Goal: Information Seeking & Learning: Compare options

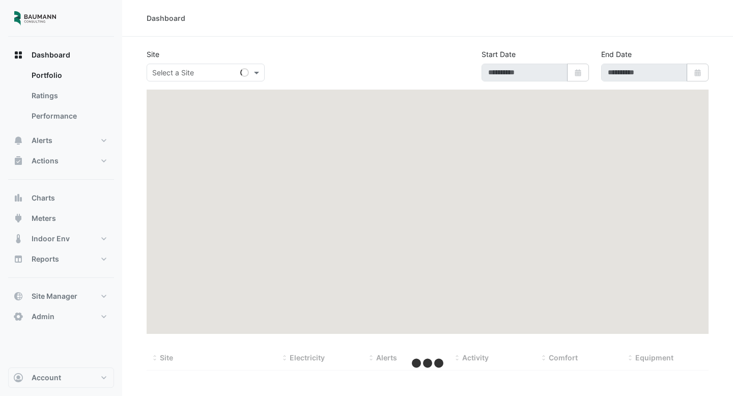
type input "**********"
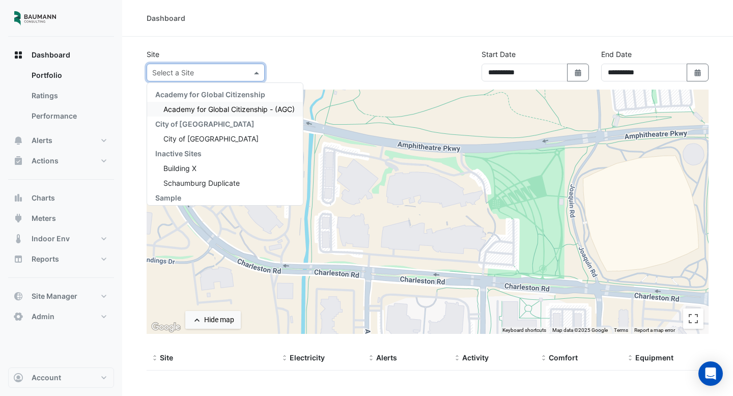
click at [222, 73] on input "text" at bounding box center [195, 73] width 87 height 11
click at [215, 135] on span "City of Madison" at bounding box center [210, 138] width 95 height 9
select select "***"
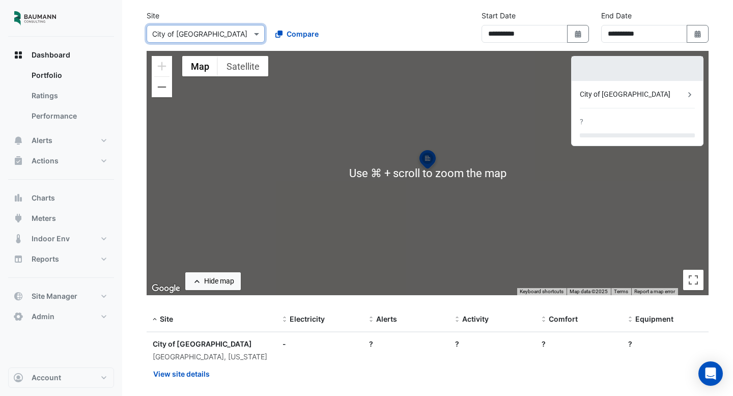
scroll to position [59, 0]
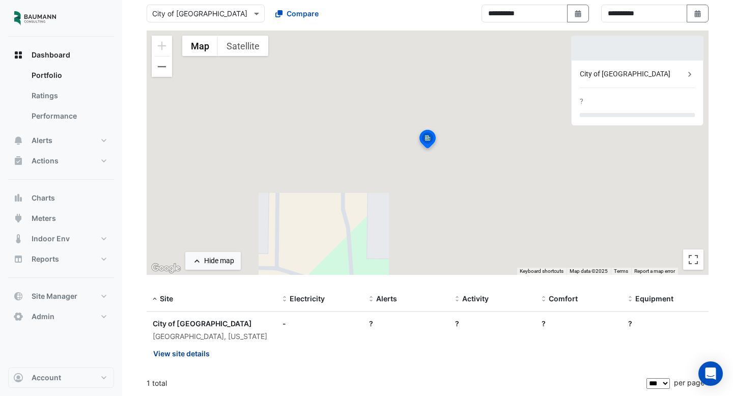
click at [196, 353] on button "View site details" at bounding box center [182, 354] width 58 height 18
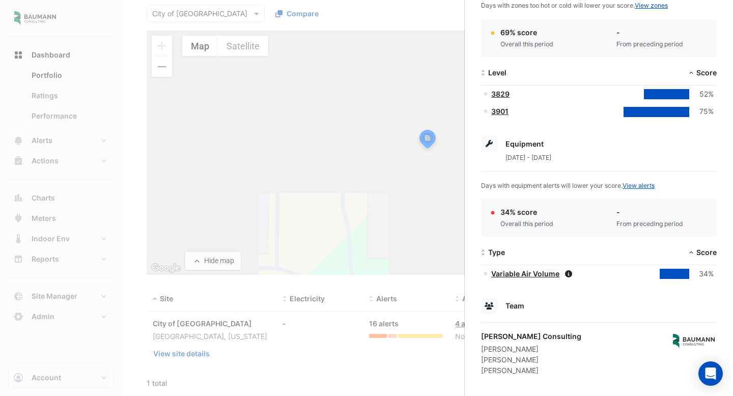
scroll to position [224, 0]
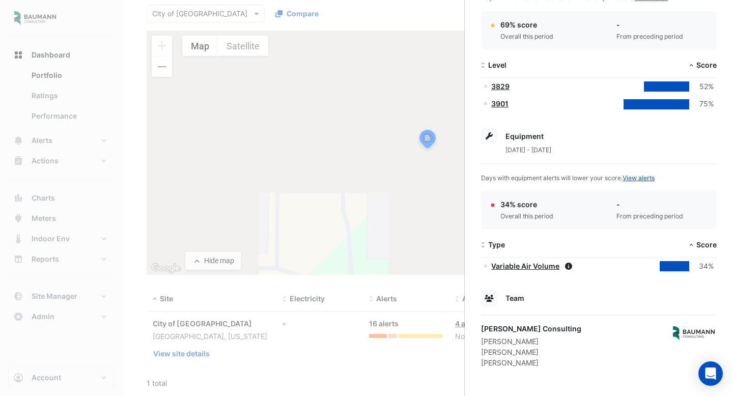
click at [99, 300] on ngb-offcanvas-backdrop at bounding box center [366, 198] width 733 height 396
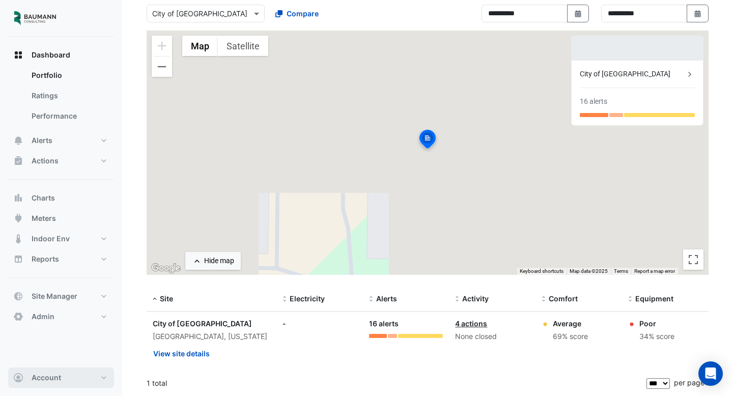
click at [72, 372] on button "Account" at bounding box center [61, 377] width 106 height 20
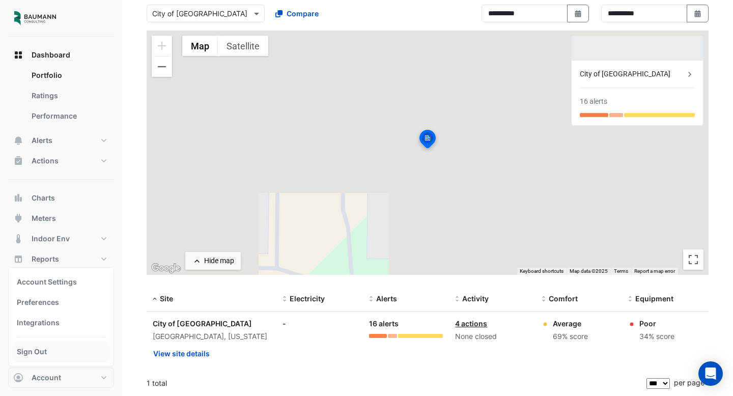
click at [68, 352] on link "Sign Out" at bounding box center [61, 351] width 97 height 20
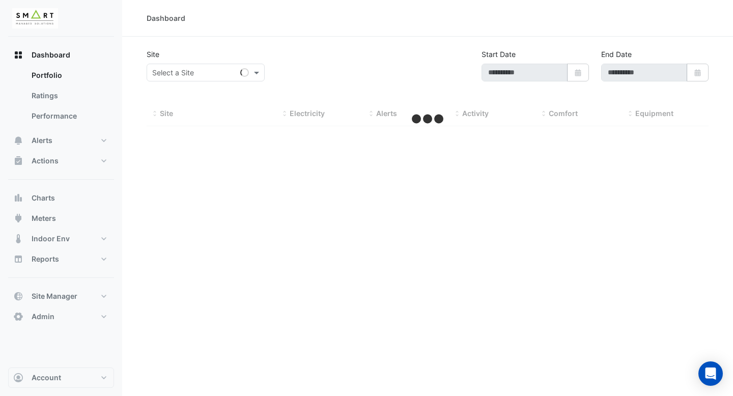
type input "**********"
select select "***"
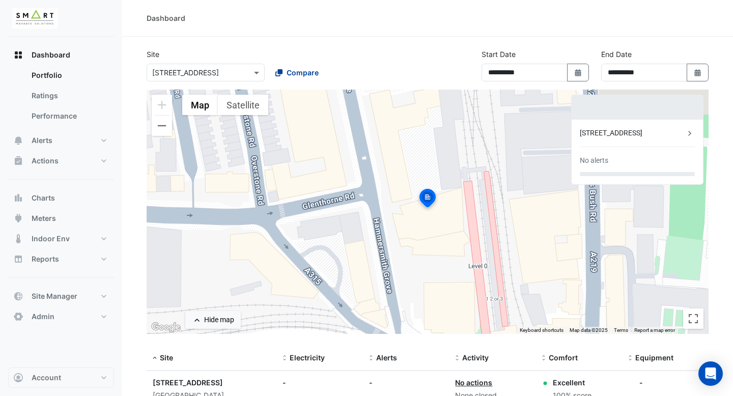
click at [296, 70] on span "Compare" at bounding box center [302, 72] width 32 height 11
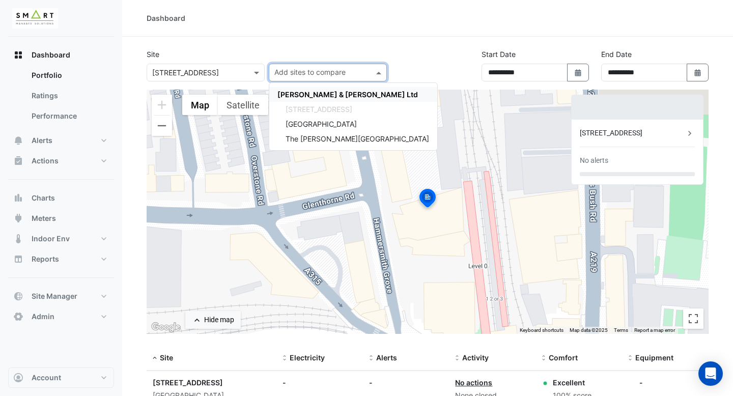
click at [313, 92] on span "[PERSON_NAME] & [PERSON_NAME] Ltd" at bounding box center [347, 94] width 140 height 9
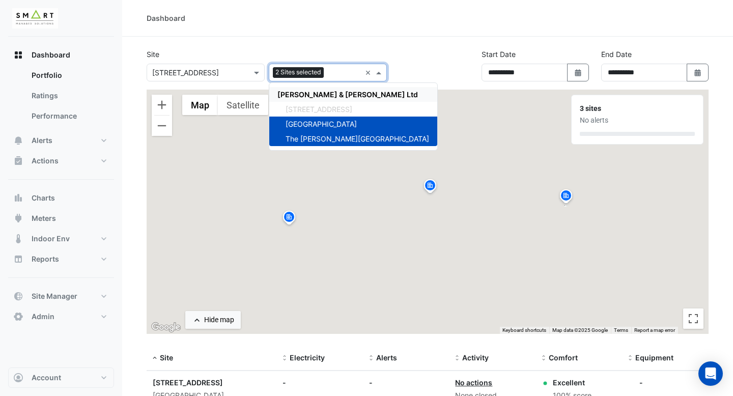
click at [379, 34] on div "Dashboard" at bounding box center [427, 18] width 611 height 37
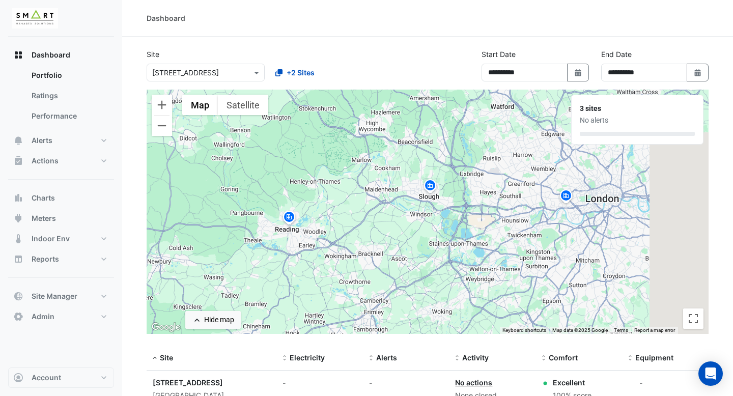
scroll to position [74, 0]
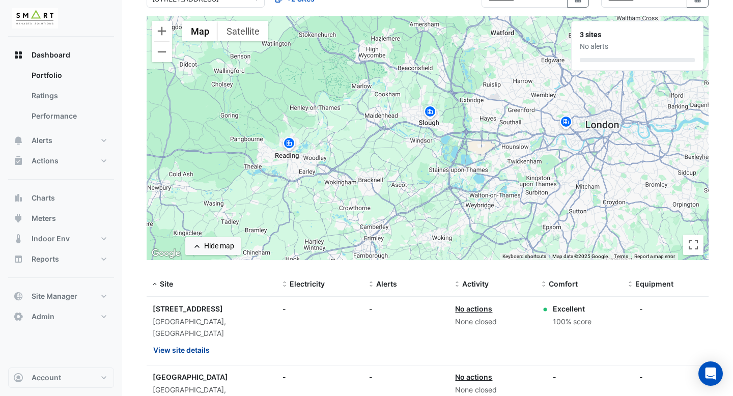
click at [195, 341] on button "View site details" at bounding box center [182, 350] width 58 height 18
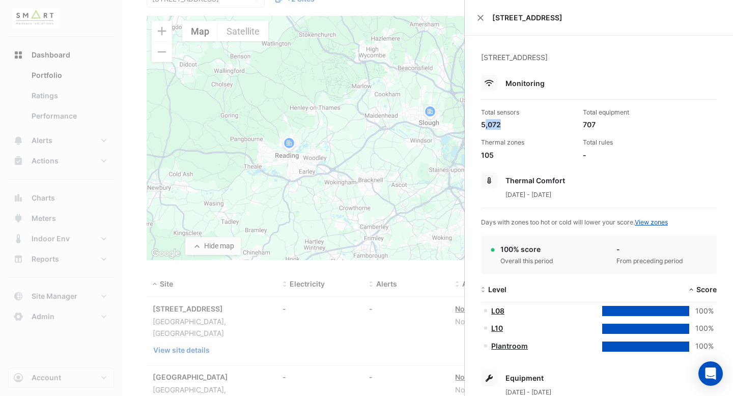
drag, startPoint x: 504, startPoint y: 123, endPoint x: 486, endPoint y: 123, distance: 18.3
click at [486, 123] on div "5,072" at bounding box center [528, 124] width 94 height 11
click at [485, 123] on div "5,072" at bounding box center [528, 124] width 94 height 11
drag, startPoint x: 498, startPoint y: 122, endPoint x: 480, endPoint y: 122, distance: 17.8
click at [481, 122] on div "5,072" at bounding box center [528, 124] width 94 height 11
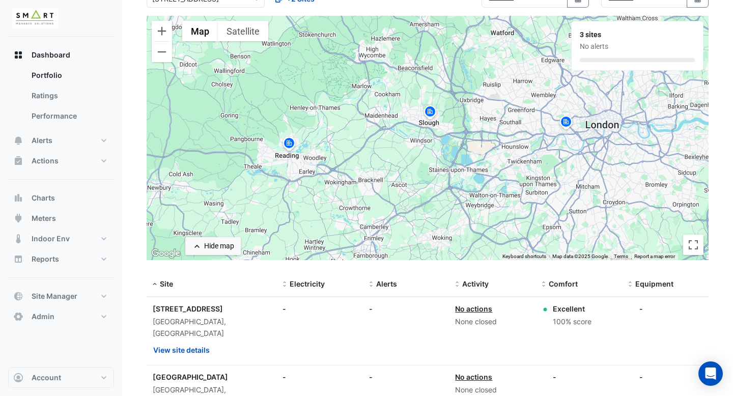
click at [377, 216] on ngb-offcanvas-backdrop at bounding box center [366, 198] width 733 height 396
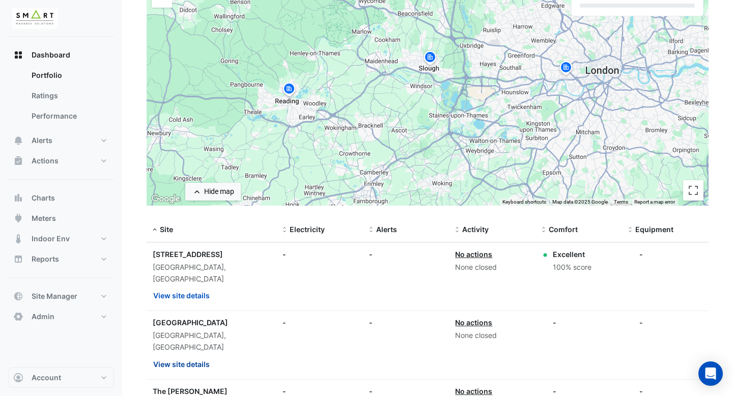
click at [186, 355] on button "View site details" at bounding box center [182, 364] width 58 height 18
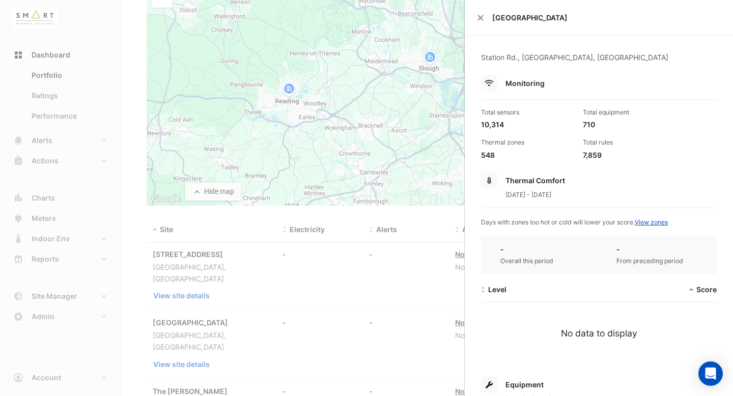
click at [436, 187] on ngb-offcanvas-backdrop at bounding box center [366, 198] width 733 height 396
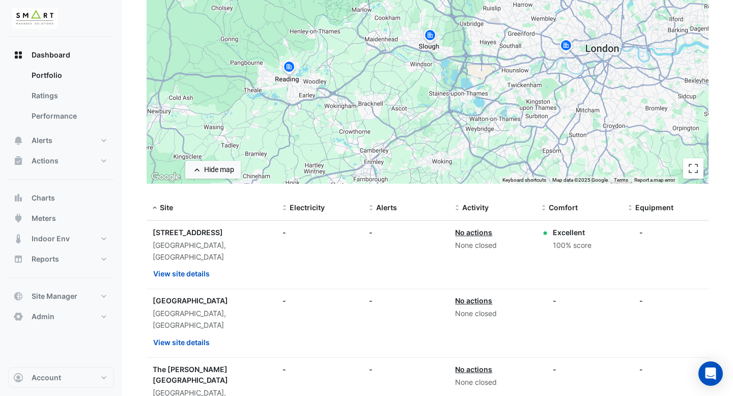
scroll to position [151, 0]
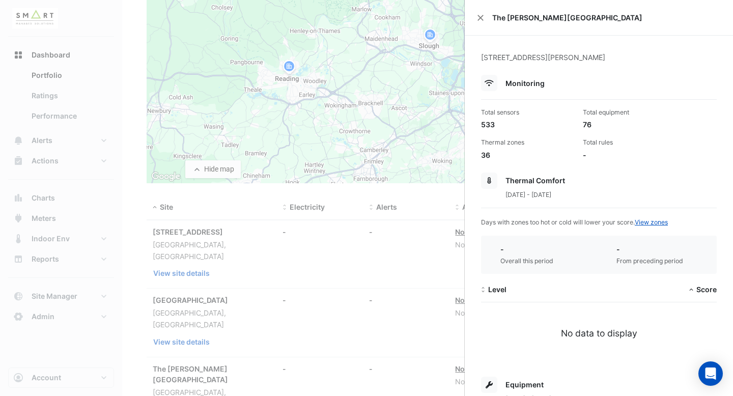
click at [327, 249] on ngb-offcanvas-backdrop at bounding box center [366, 198] width 733 height 396
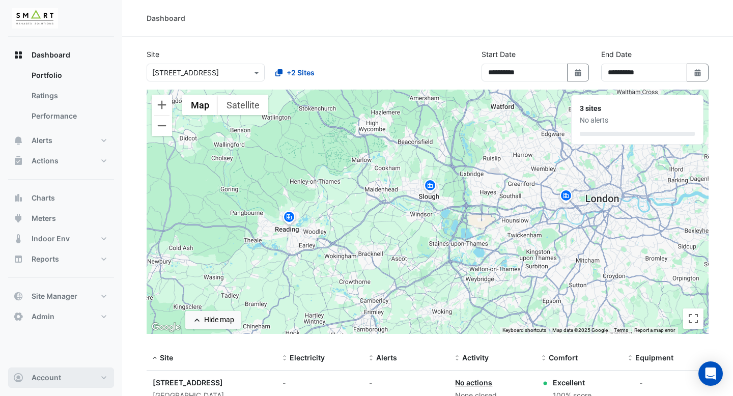
click at [71, 373] on button "Account" at bounding box center [61, 377] width 106 height 20
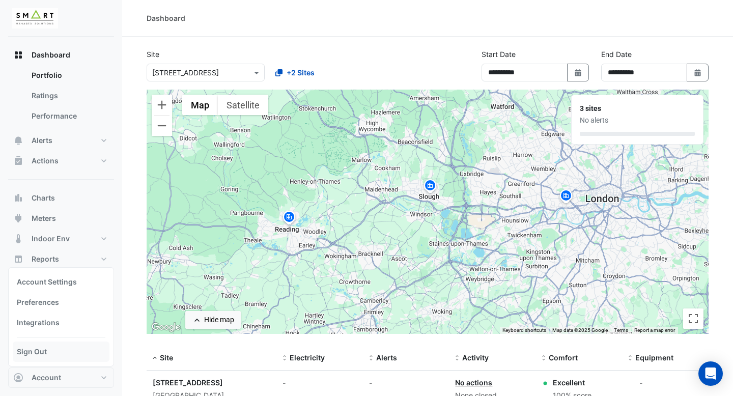
click at [69, 344] on link "Sign Out" at bounding box center [61, 351] width 97 height 20
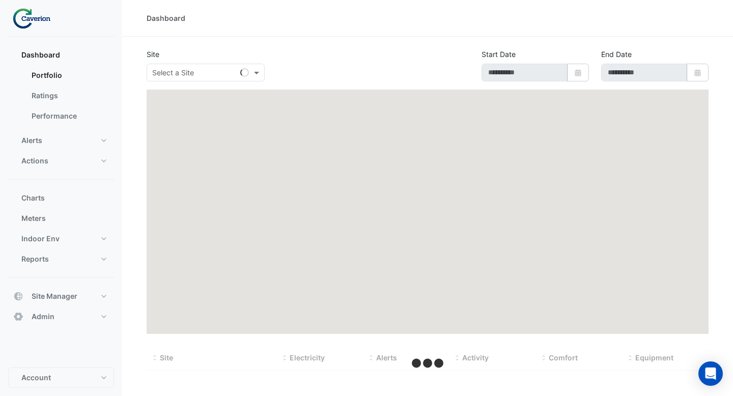
type input "**********"
select select "***"
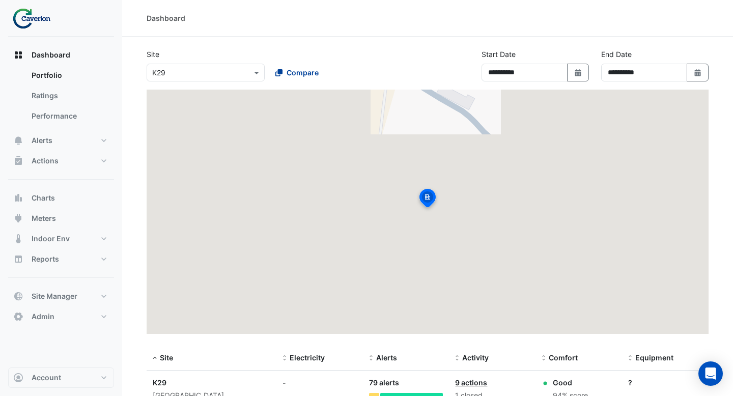
click at [280, 70] on icon at bounding box center [278, 72] width 7 height 7
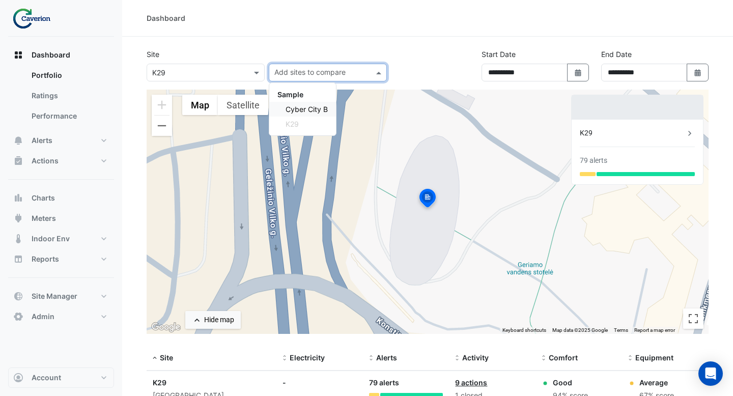
click at [297, 106] on span "Cyber City B" at bounding box center [306, 109] width 42 height 9
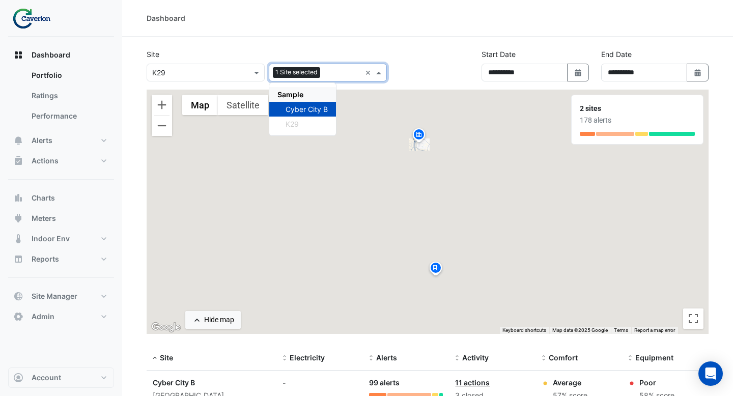
click at [311, 31] on div "Dashboard" at bounding box center [427, 18] width 611 height 37
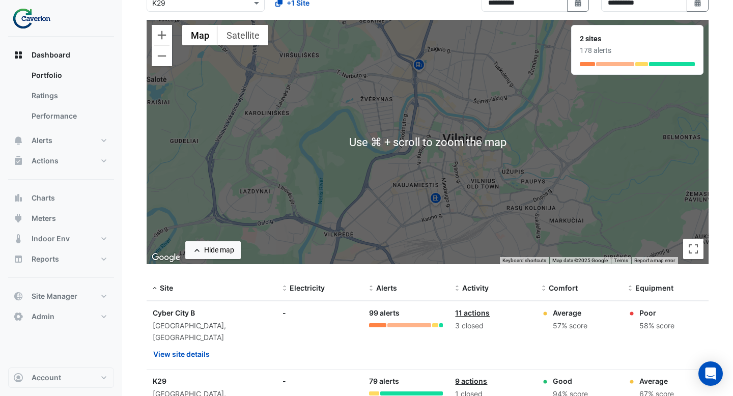
scroll to position [117, 0]
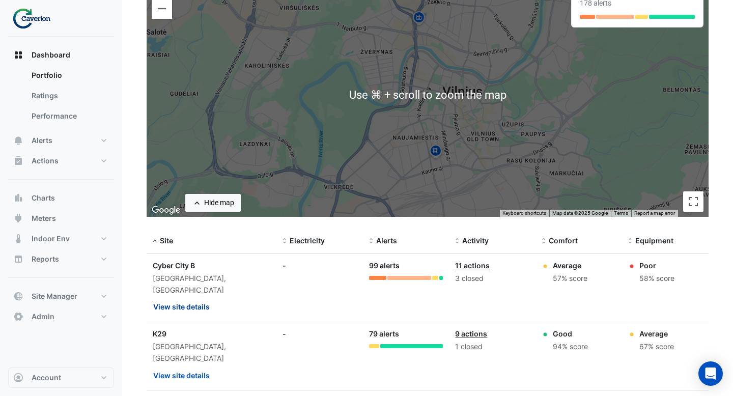
click at [196, 298] on button "View site details" at bounding box center [182, 307] width 58 height 18
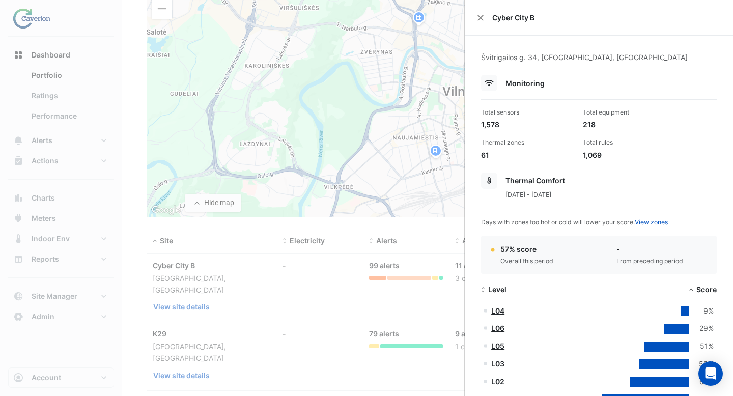
click at [213, 295] on ngb-offcanvas-backdrop at bounding box center [366, 198] width 733 height 396
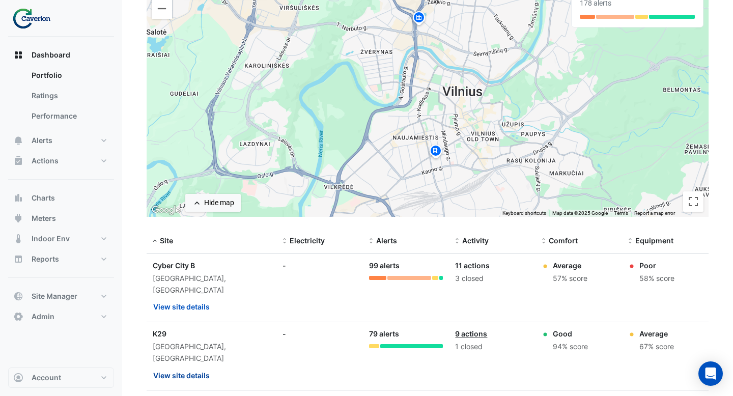
click at [198, 366] on button "View site details" at bounding box center [182, 375] width 58 height 18
click at [232, 94] on ngb-offcanvas-backdrop at bounding box center [366, 198] width 733 height 396
click at [44, 374] on span "Account" at bounding box center [47, 377] width 30 height 10
click at [49, 346] on link "Sign Out" at bounding box center [61, 351] width 97 height 20
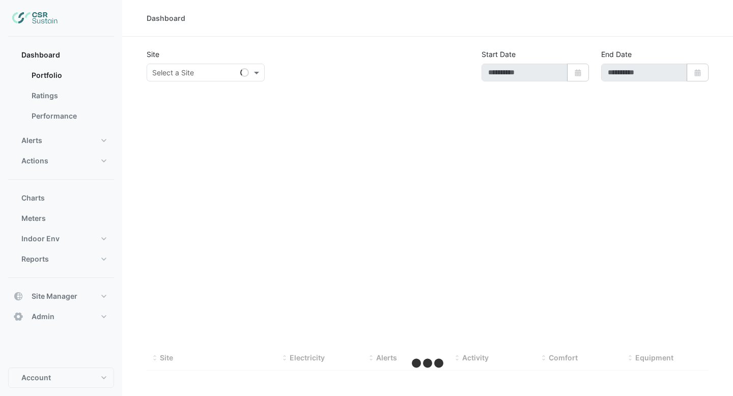
type input "**********"
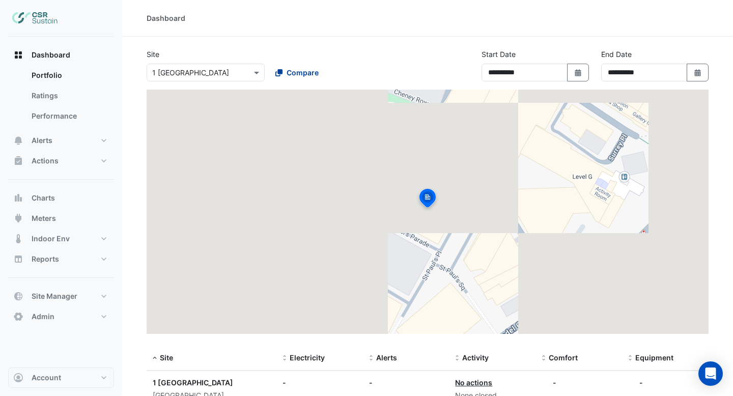
click at [283, 70] on div "Compare" at bounding box center [296, 72] width 43 height 11
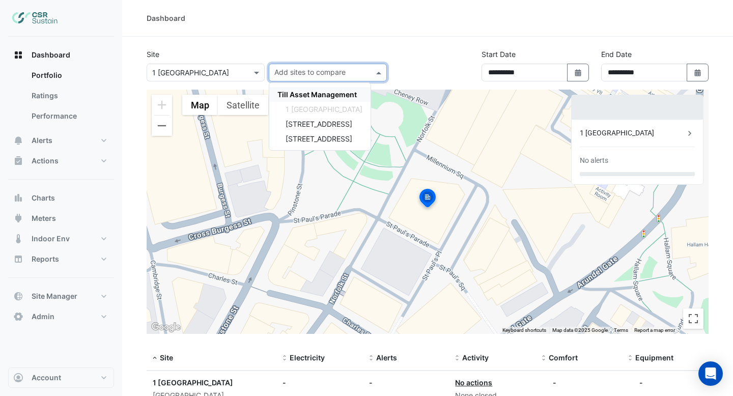
click at [307, 99] on div "Till Asset Management" at bounding box center [319, 94] width 101 height 15
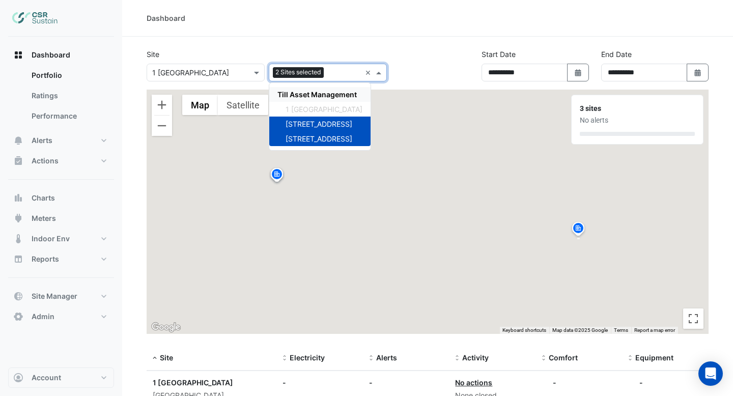
click at [300, 35] on div "Dashboard" at bounding box center [427, 18] width 611 height 37
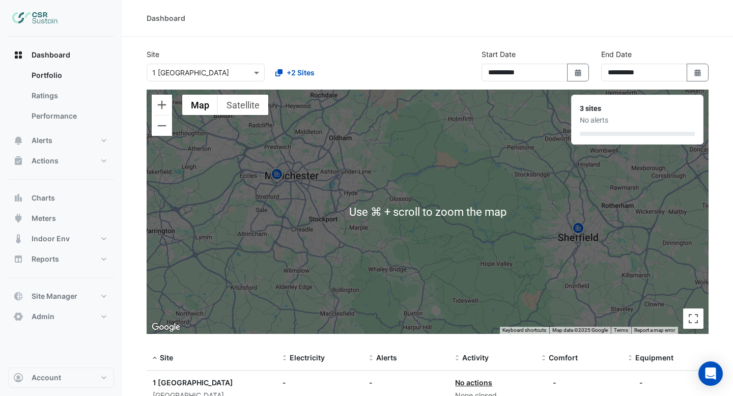
scroll to position [127, 0]
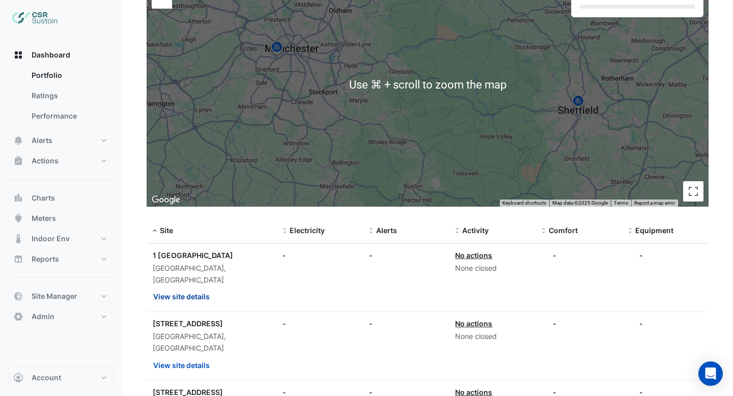
click at [194, 288] on button "View site details" at bounding box center [182, 297] width 58 height 18
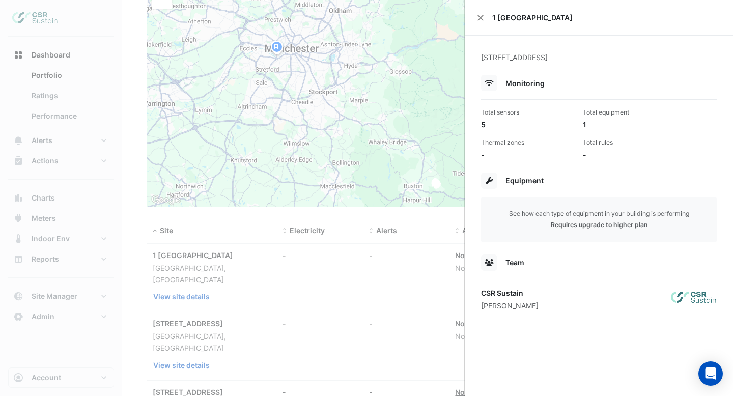
click at [190, 327] on ngb-offcanvas-backdrop at bounding box center [366, 198] width 733 height 396
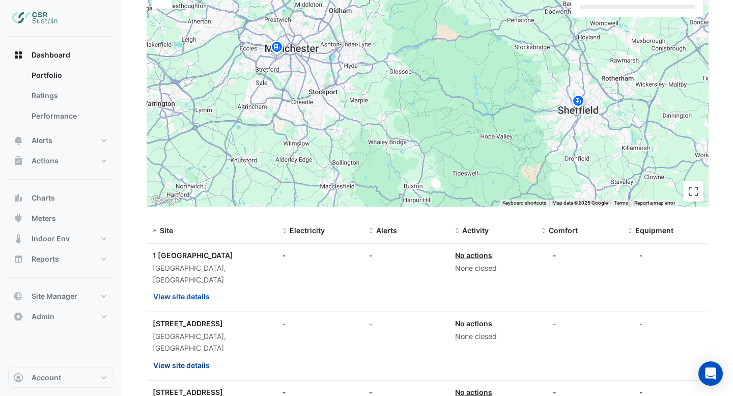
click at [190, 356] on button "View site details" at bounding box center [182, 365] width 58 height 18
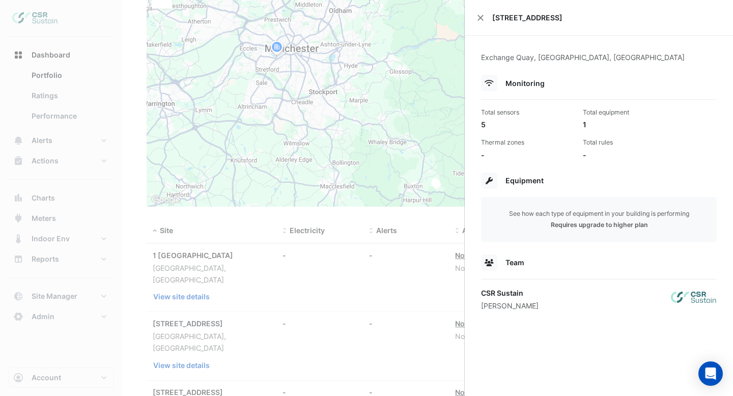
click at [225, 286] on ngb-offcanvas-backdrop at bounding box center [366, 198] width 733 height 396
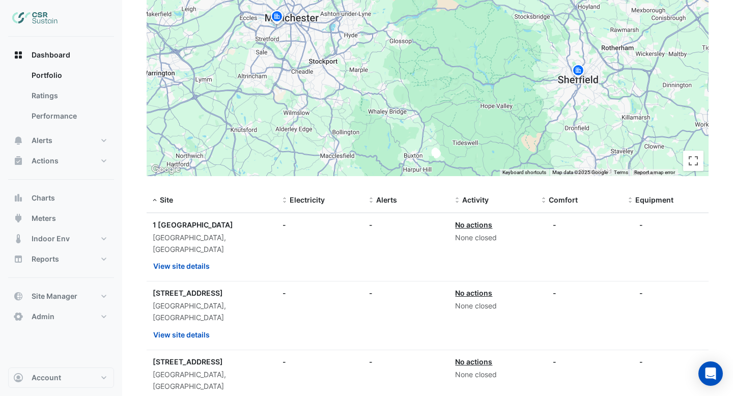
scroll to position [182, 0]
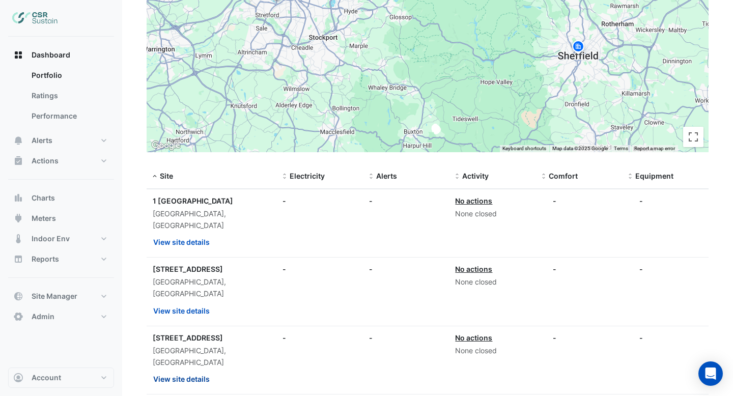
click at [195, 370] on button "View site details" at bounding box center [182, 379] width 58 height 18
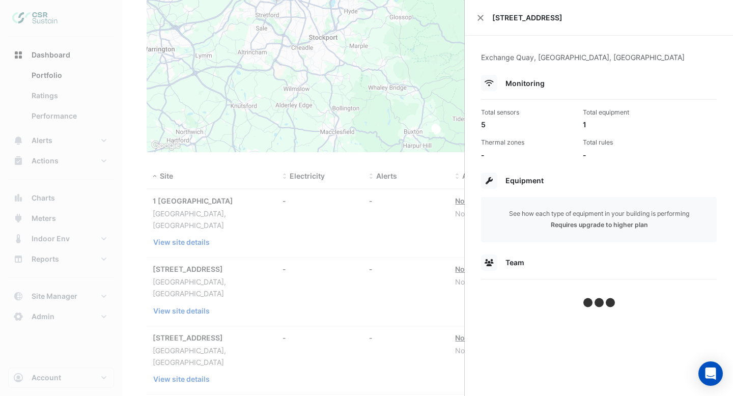
click at [329, 182] on ngb-offcanvas-backdrop at bounding box center [366, 198] width 733 height 396
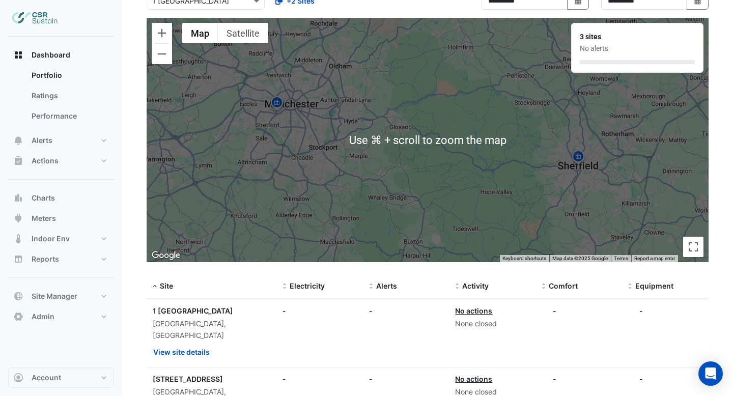
scroll to position [59, 0]
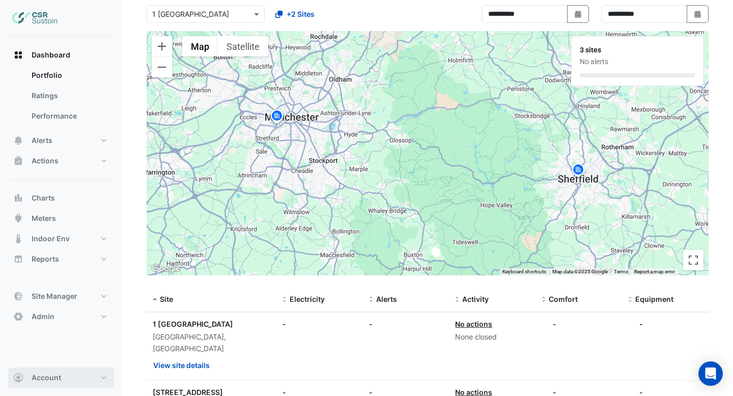
click at [87, 376] on button "Account" at bounding box center [61, 377] width 106 height 20
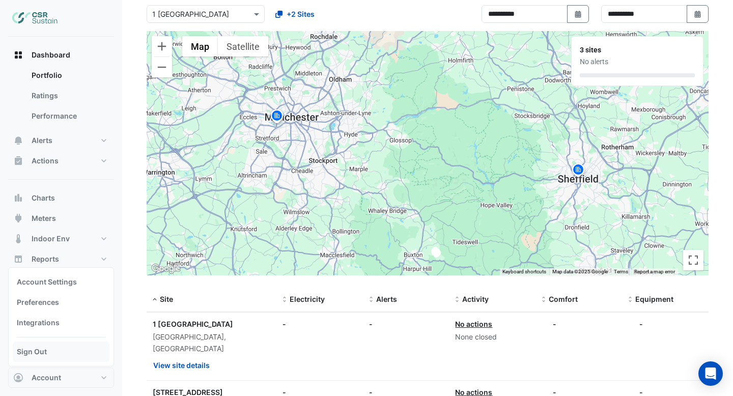
click at [85, 352] on link "Sign Out" at bounding box center [61, 351] width 97 height 20
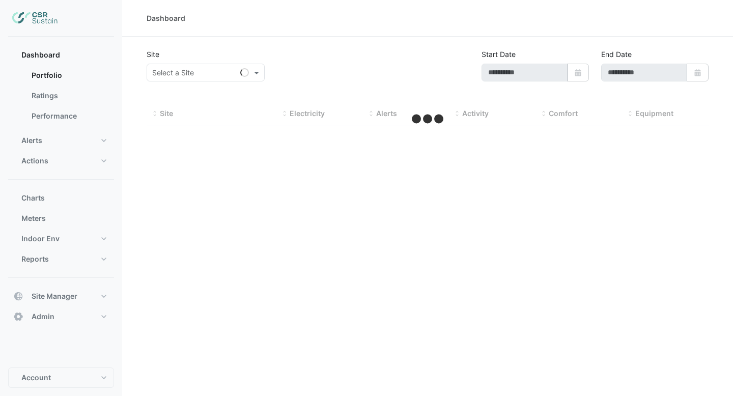
type input "**********"
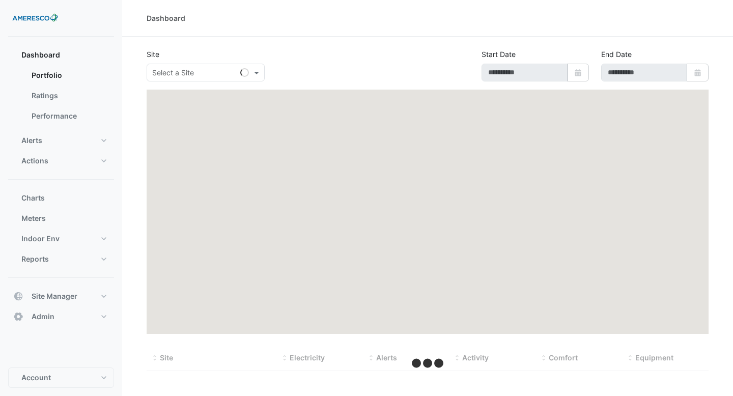
type input "**********"
select select "**"
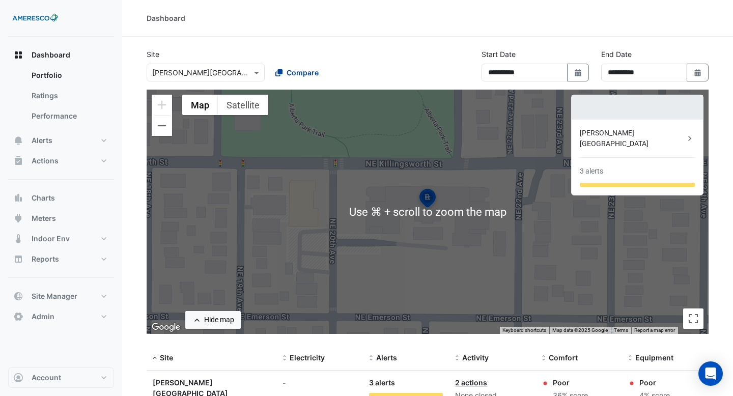
click at [290, 67] on button "Compare" at bounding box center [297, 73] width 56 height 18
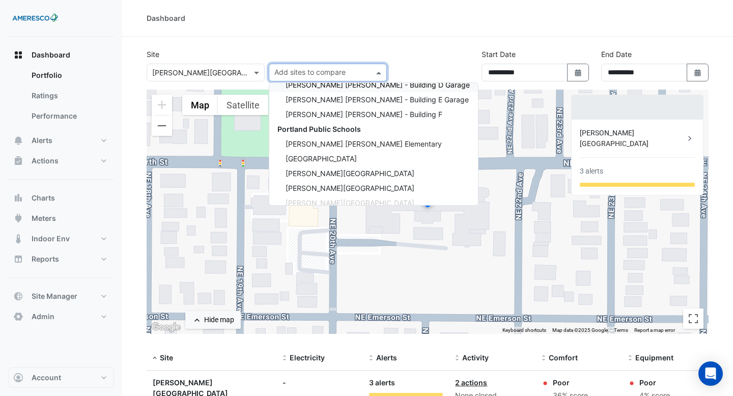
scroll to position [69, 0]
click at [317, 132] on span "Portland Public Schools" at bounding box center [318, 128] width 83 height 9
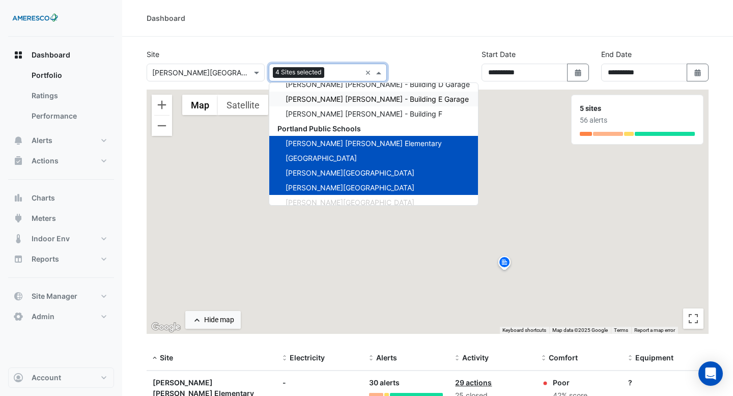
click at [420, 24] on div "Dashboard" at bounding box center [427, 18] width 611 height 37
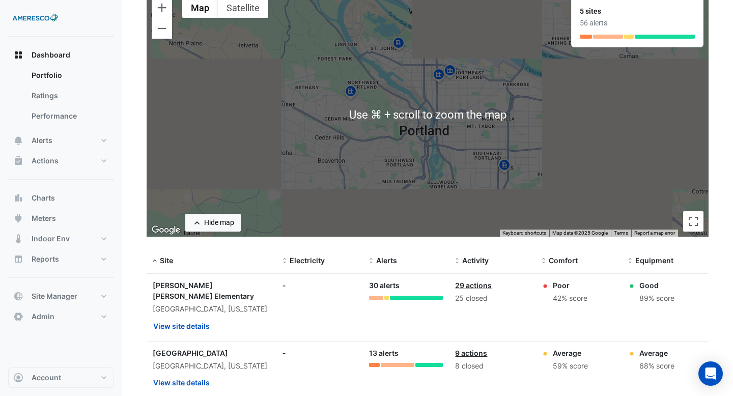
scroll to position [184, 0]
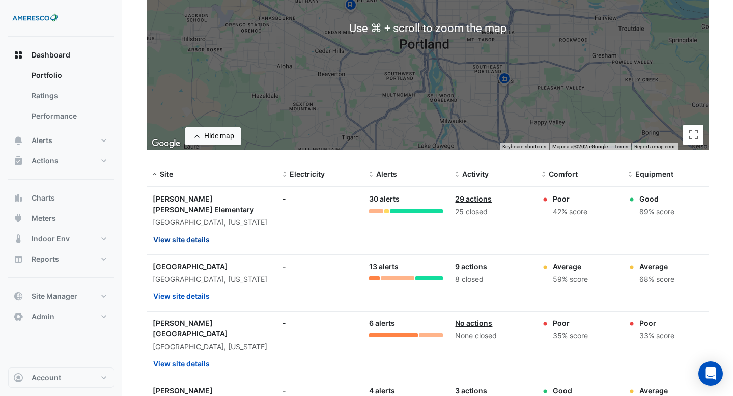
click at [202, 240] on button "View site details" at bounding box center [182, 240] width 58 height 18
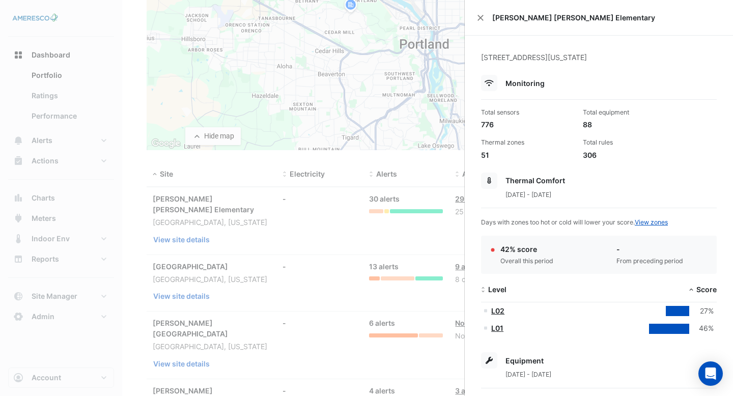
click at [200, 291] on ngb-offcanvas-backdrop at bounding box center [366, 198] width 733 height 396
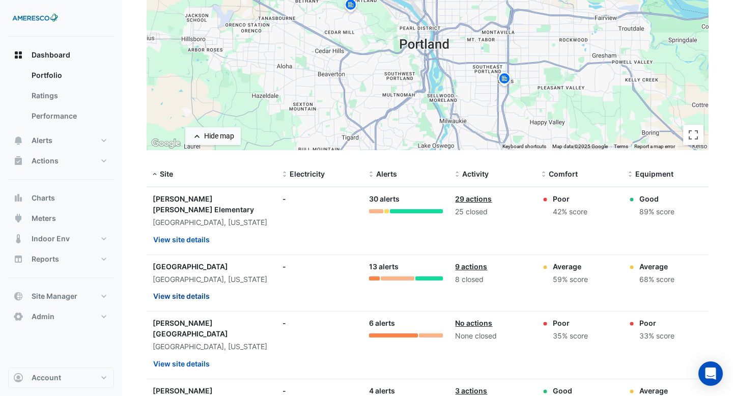
click at [200, 294] on button "View site details" at bounding box center [182, 296] width 58 height 18
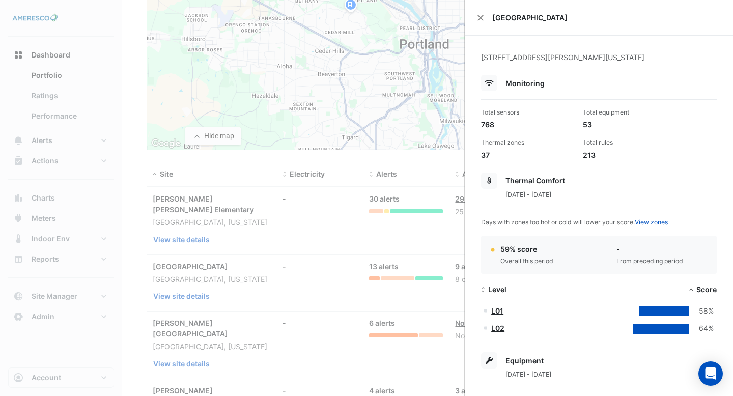
click at [229, 222] on ngb-offcanvas-backdrop at bounding box center [366, 198] width 733 height 396
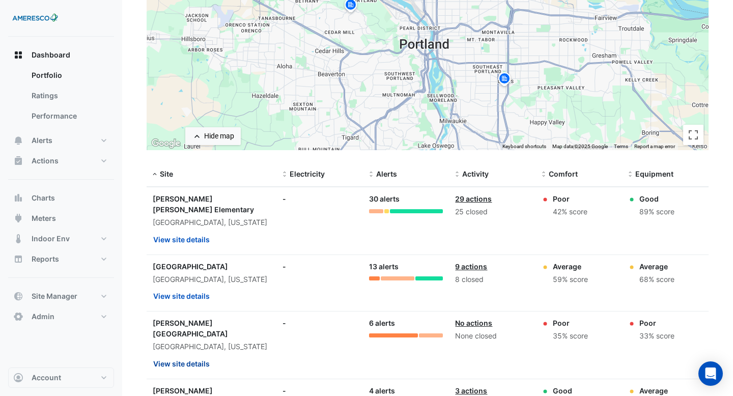
click at [195, 356] on button "View site details" at bounding box center [182, 364] width 58 height 18
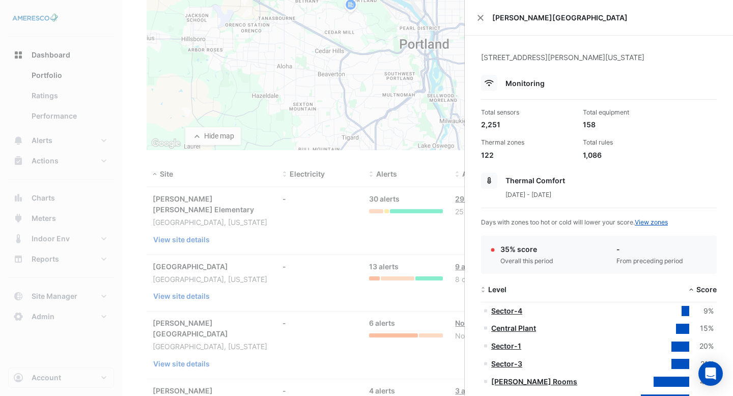
click at [283, 248] on ngb-offcanvas-backdrop at bounding box center [366, 198] width 733 height 396
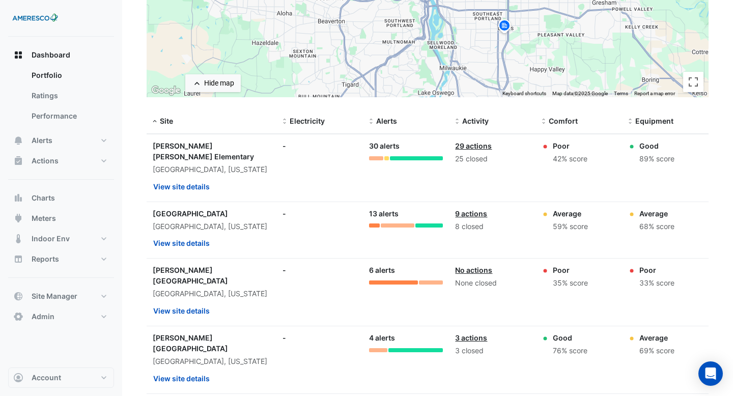
scroll to position [248, 0]
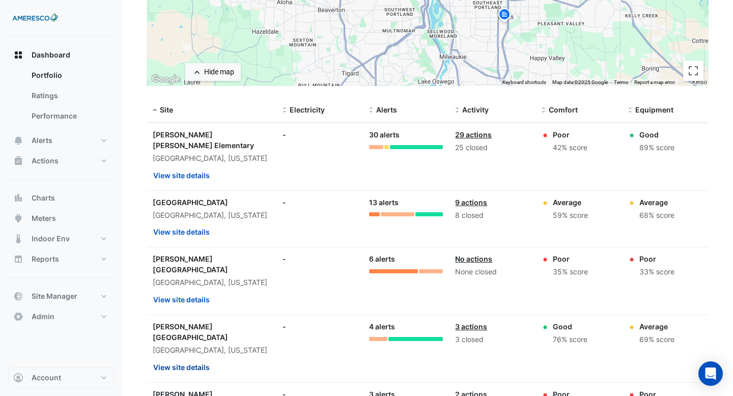
click at [205, 358] on button "View site details" at bounding box center [182, 367] width 58 height 18
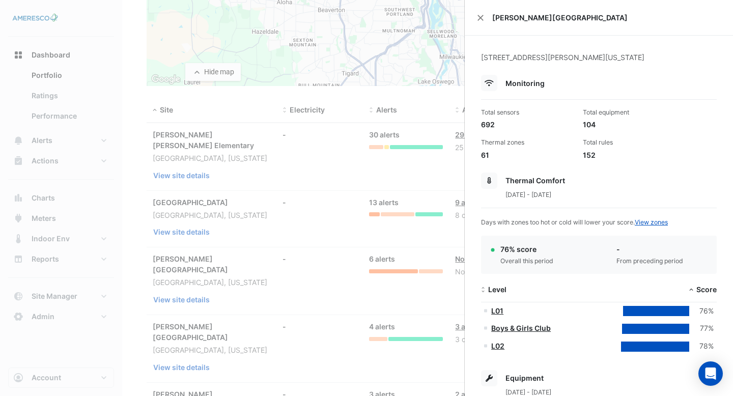
click at [224, 236] on ngb-offcanvas-backdrop at bounding box center [366, 198] width 733 height 396
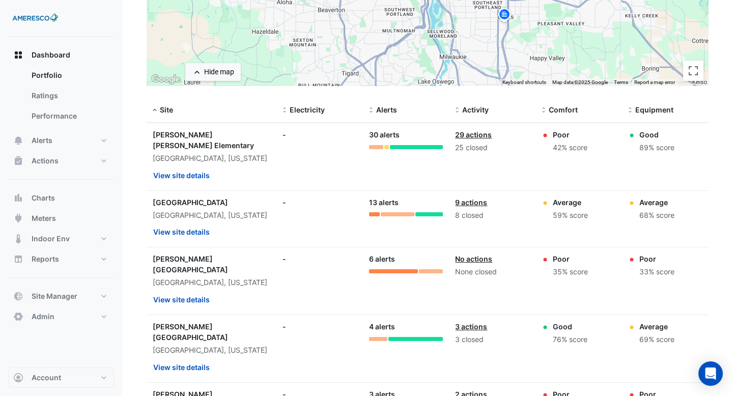
scroll to position [330, 0]
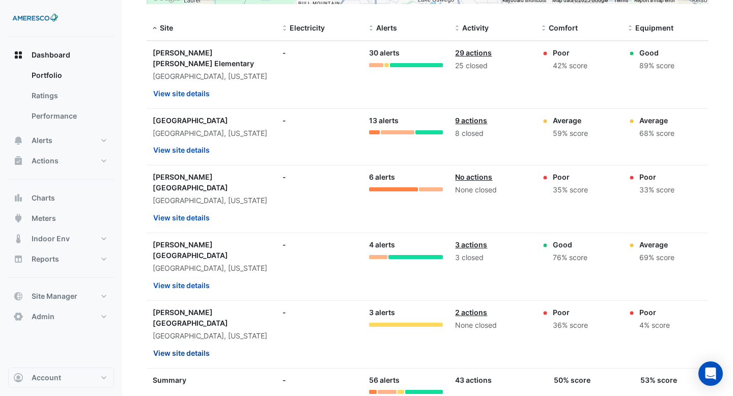
click at [192, 344] on button "View site details" at bounding box center [182, 353] width 58 height 18
